Goal: Navigation & Orientation: Find specific page/section

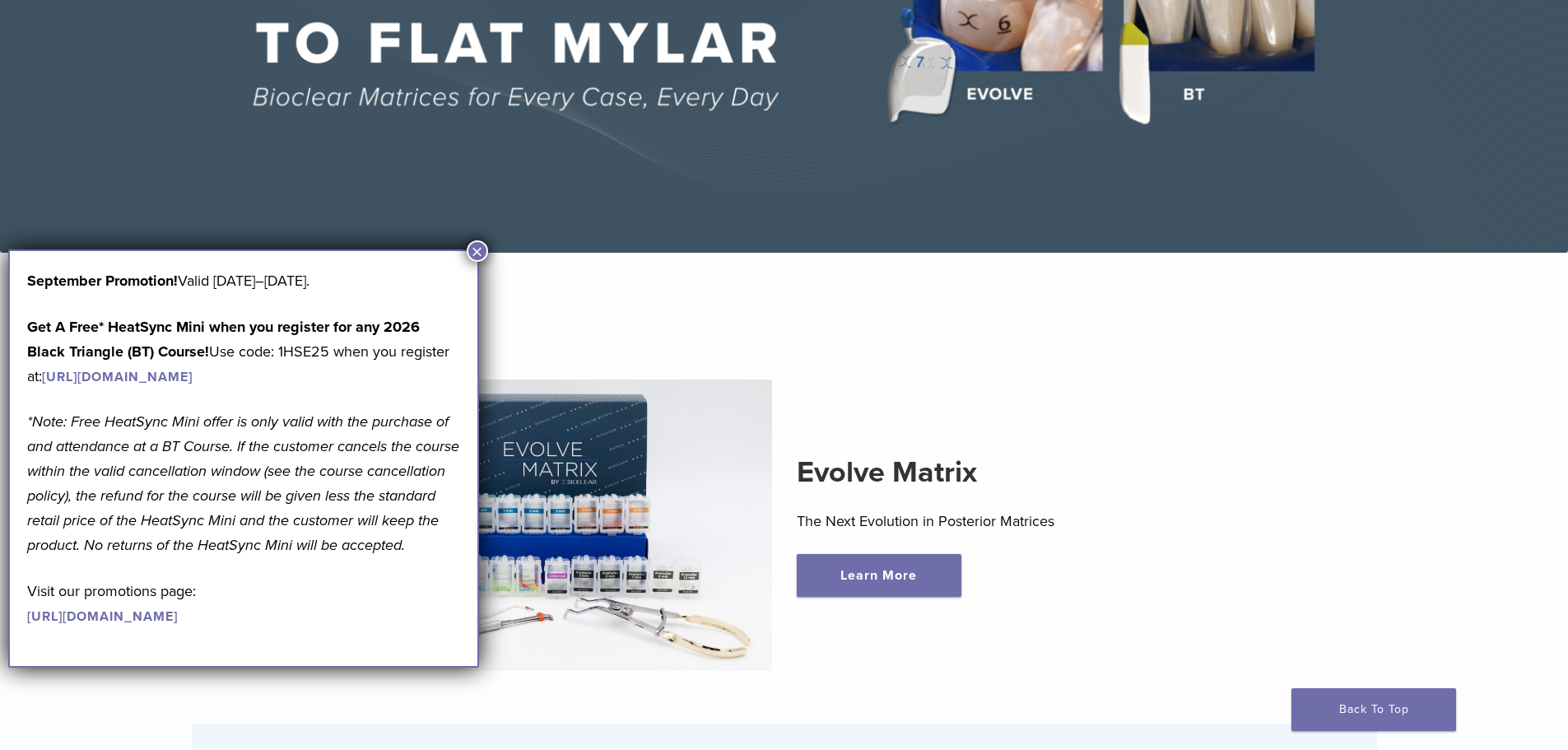
scroll to position [576, 0]
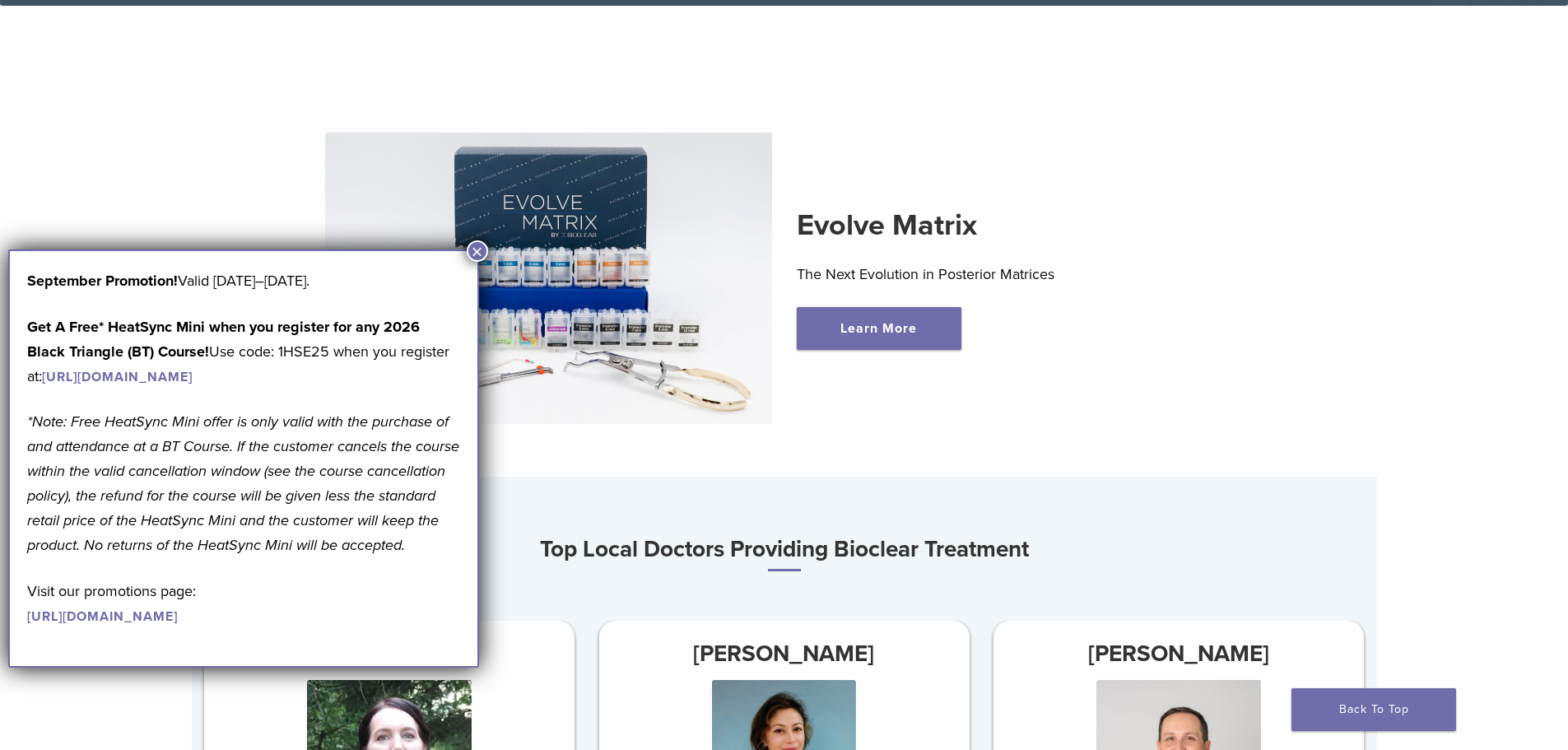
click at [473, 251] on button "×" at bounding box center [477, 251] width 21 height 21
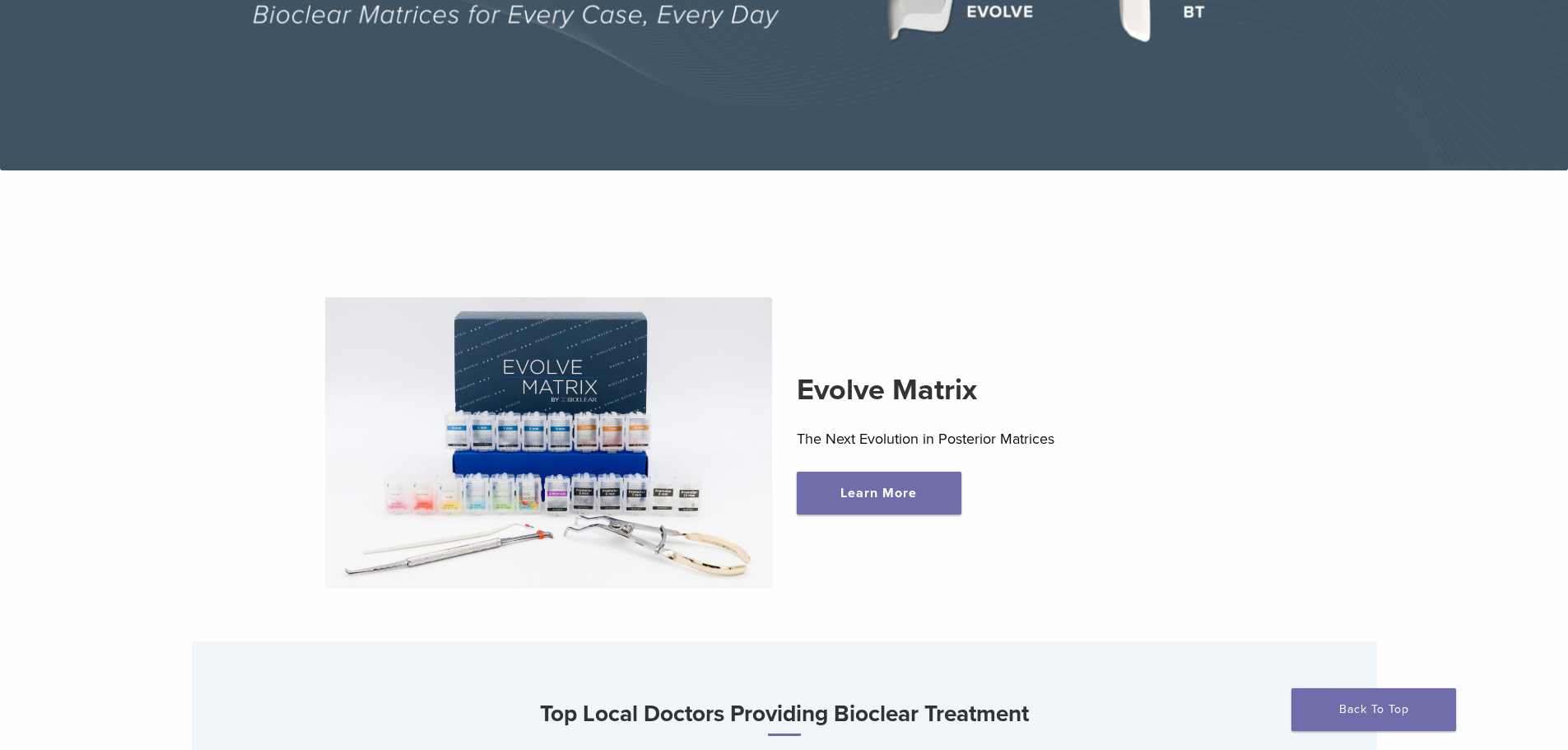
scroll to position [0, 0]
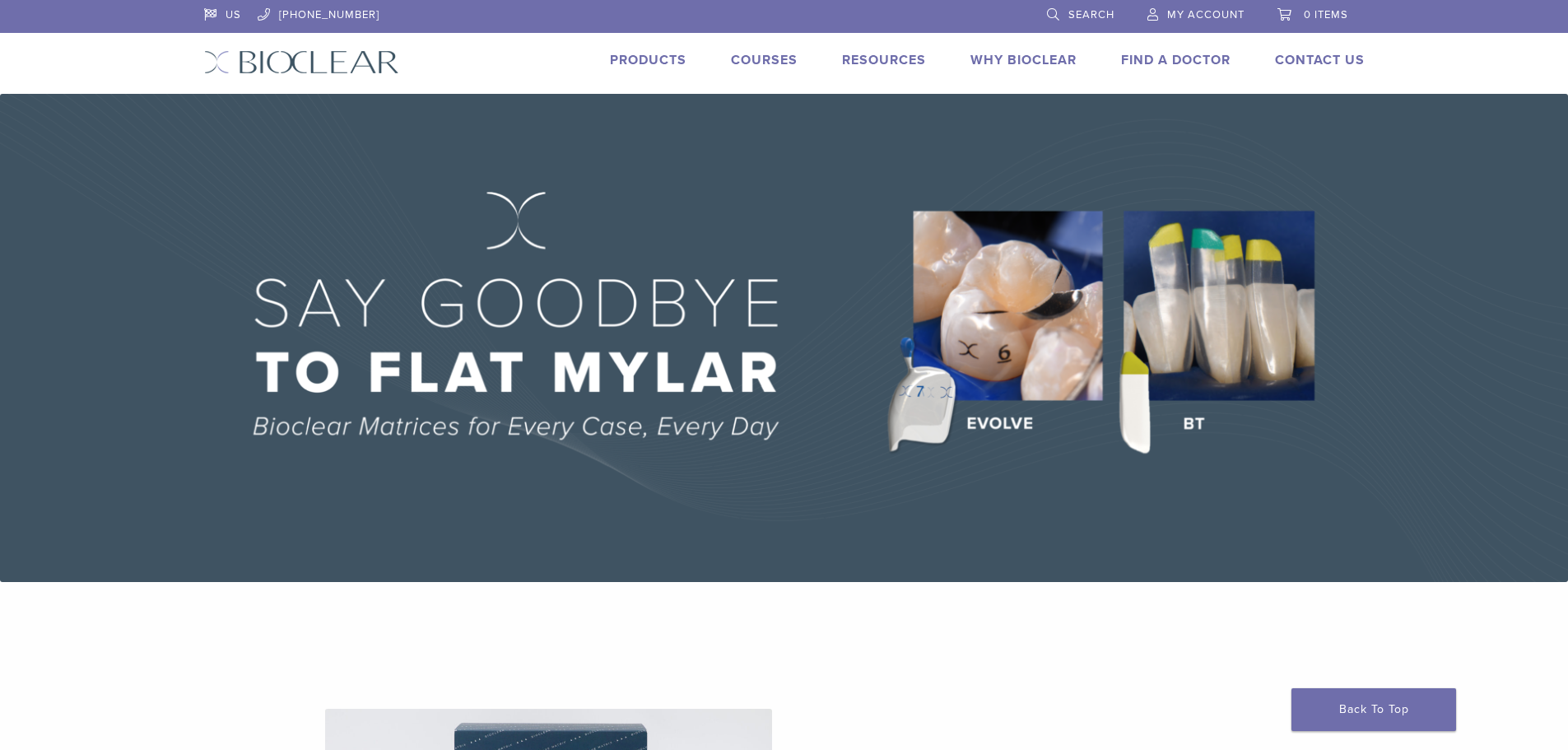
click at [1015, 62] on link "Why Bioclear" at bounding box center [1023, 60] width 106 height 17
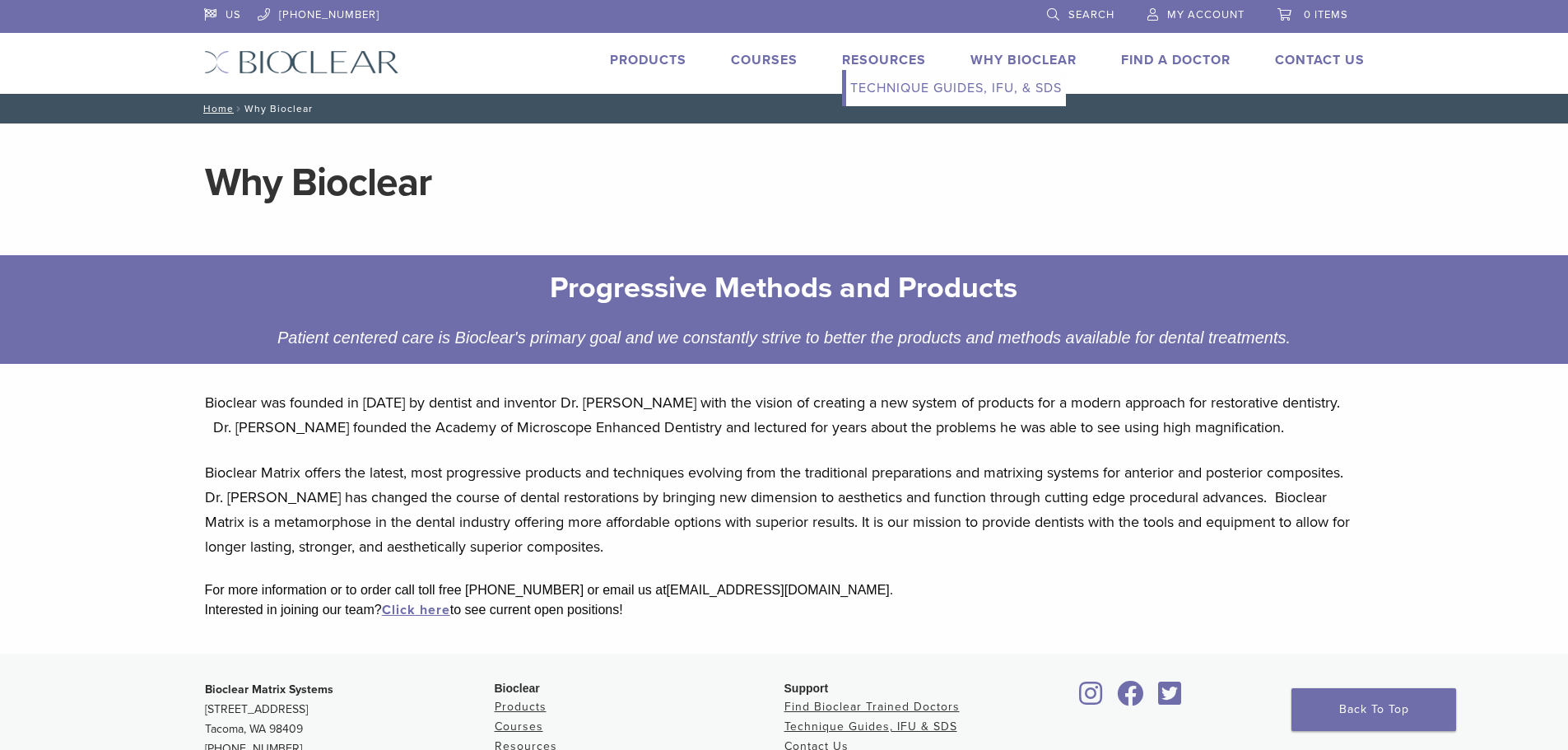
click at [877, 55] on link "Resources" at bounding box center [884, 60] width 84 height 17
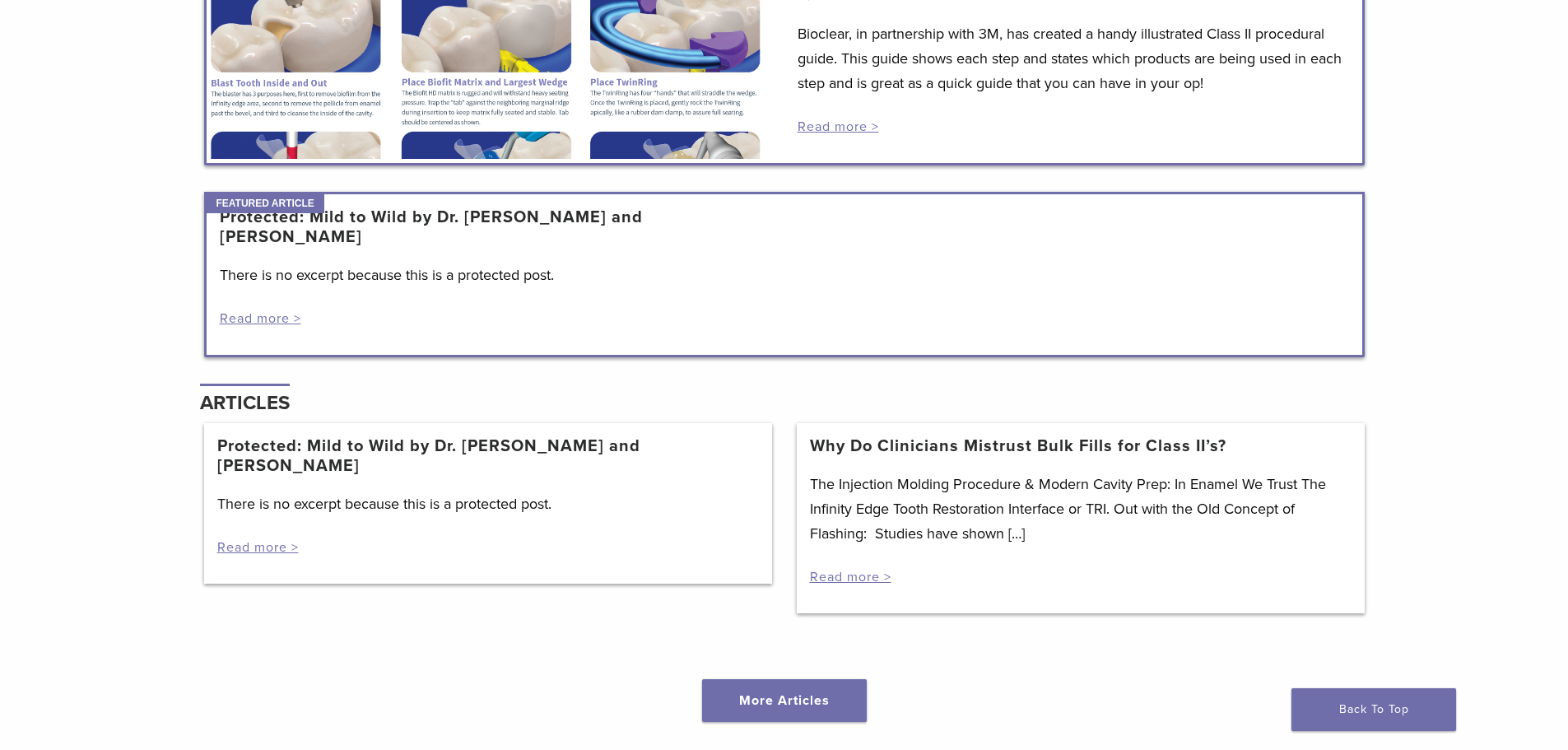
scroll to position [1482, 0]
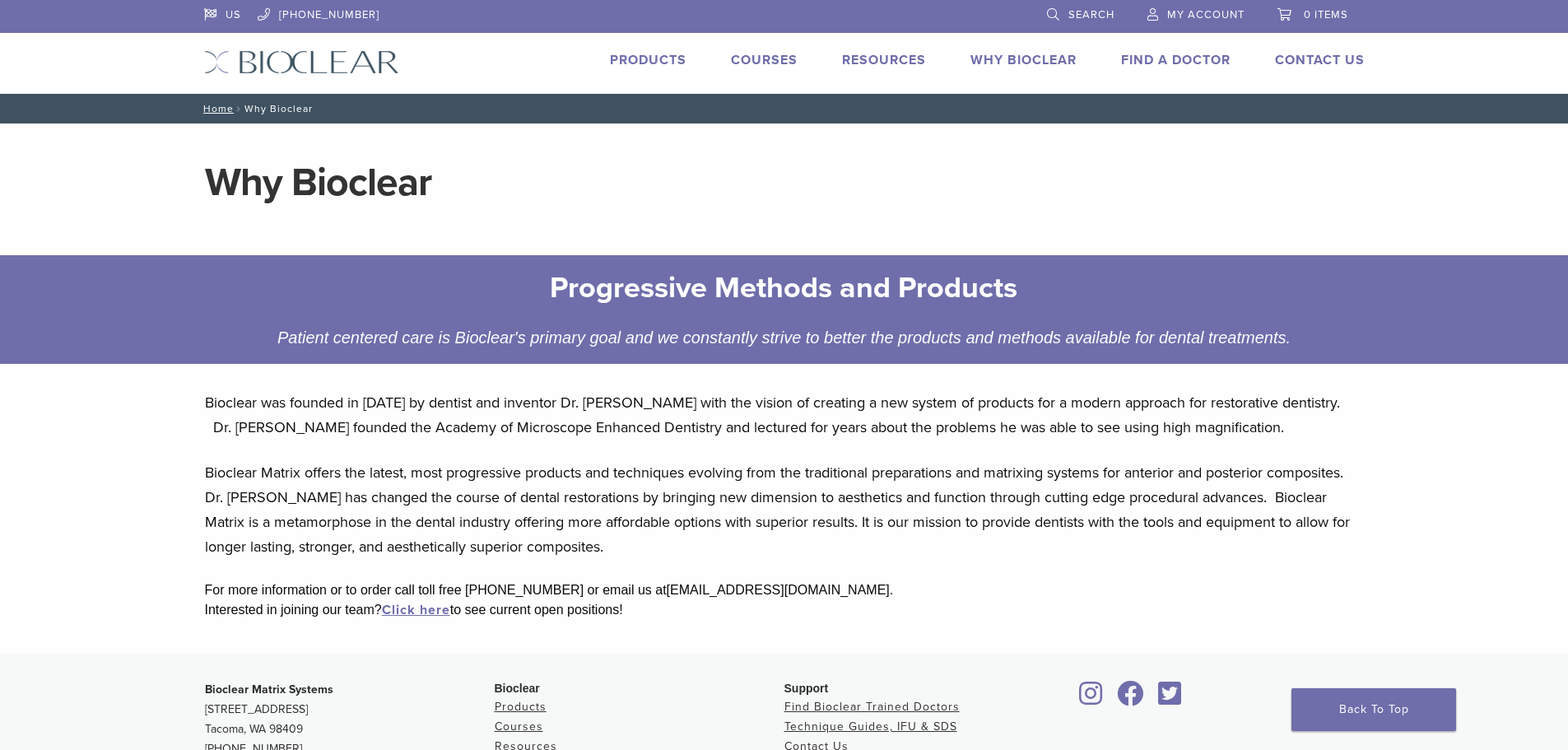
scroll to position [297, 0]
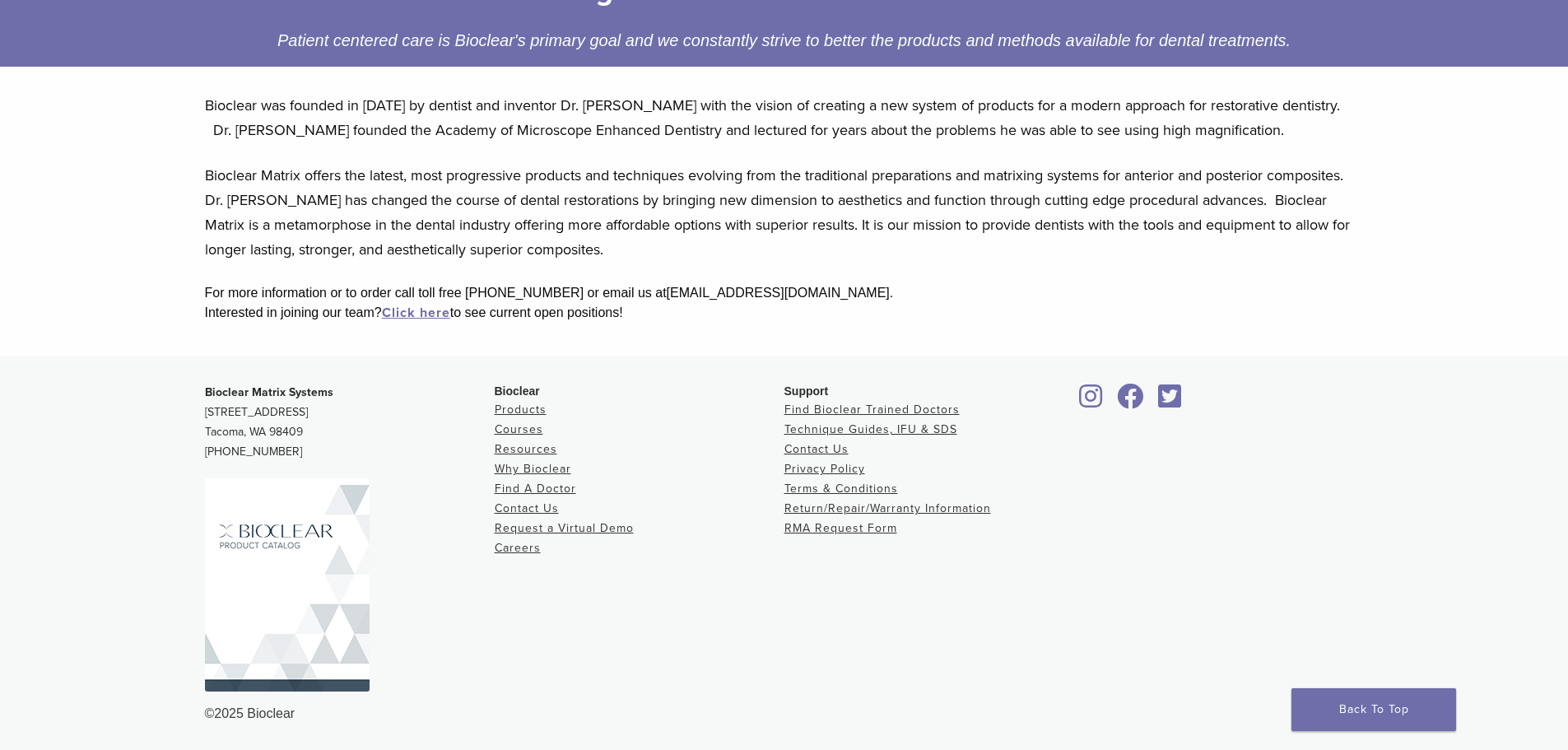
click at [305, 646] on img at bounding box center [287, 585] width 165 height 214
